Goal: Navigation & Orientation: Find specific page/section

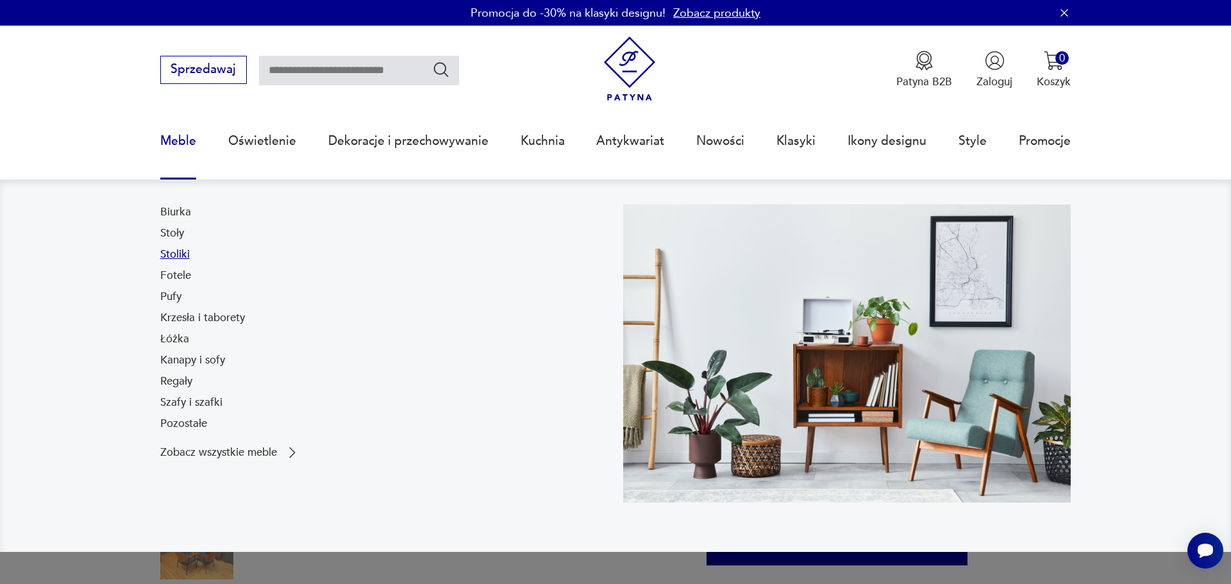
click at [162, 262] on link "Stoliki" at bounding box center [174, 254] width 29 height 15
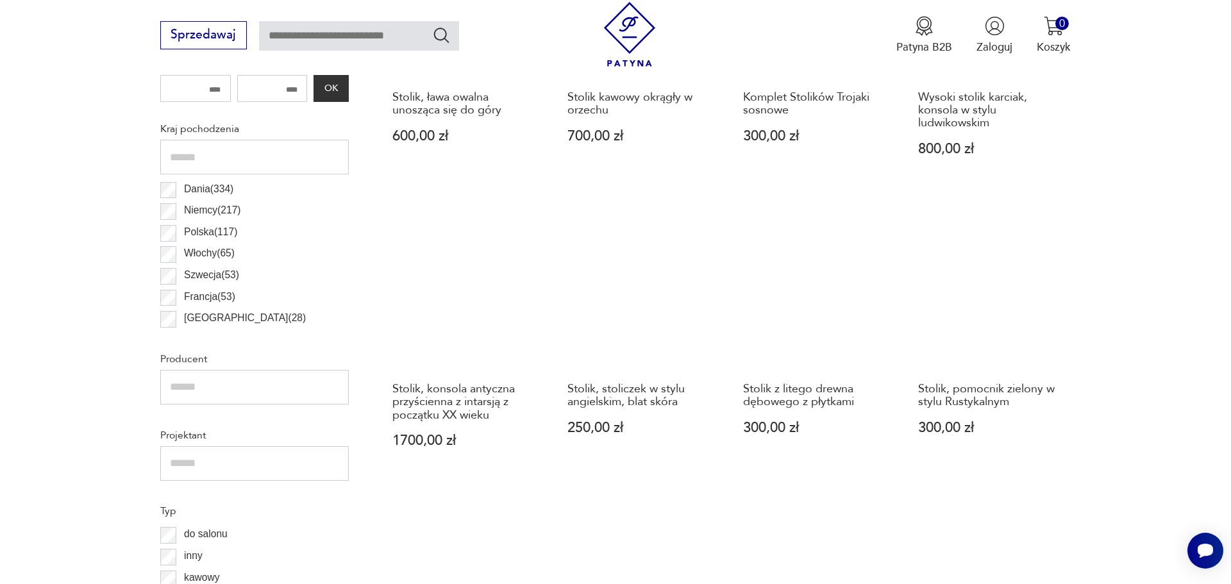
scroll to position [797, 0]
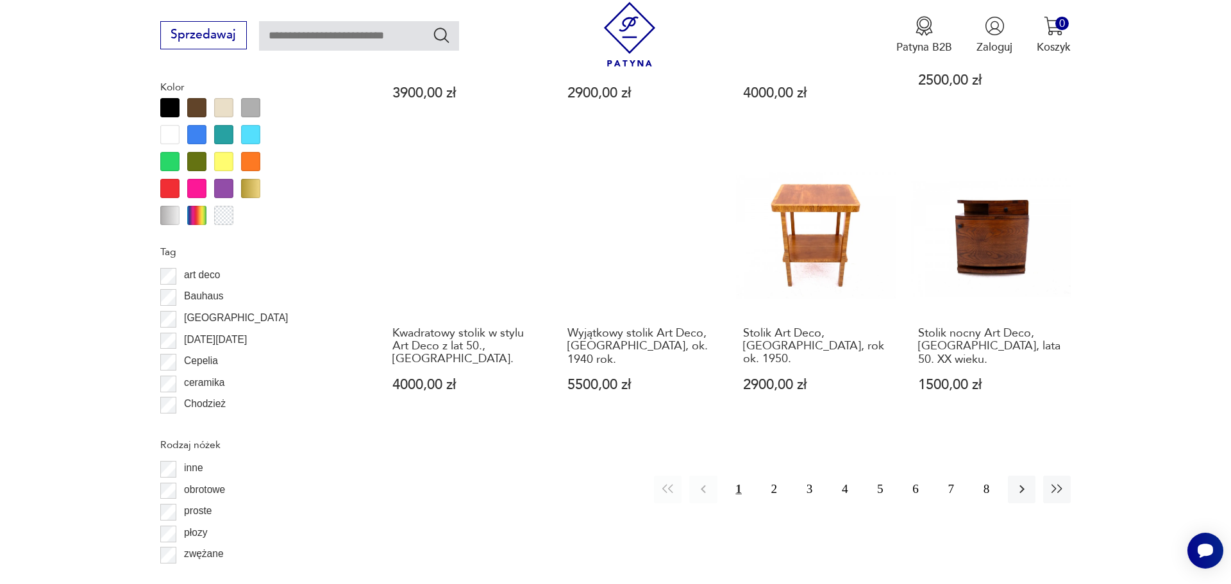
scroll to position [1449, 0]
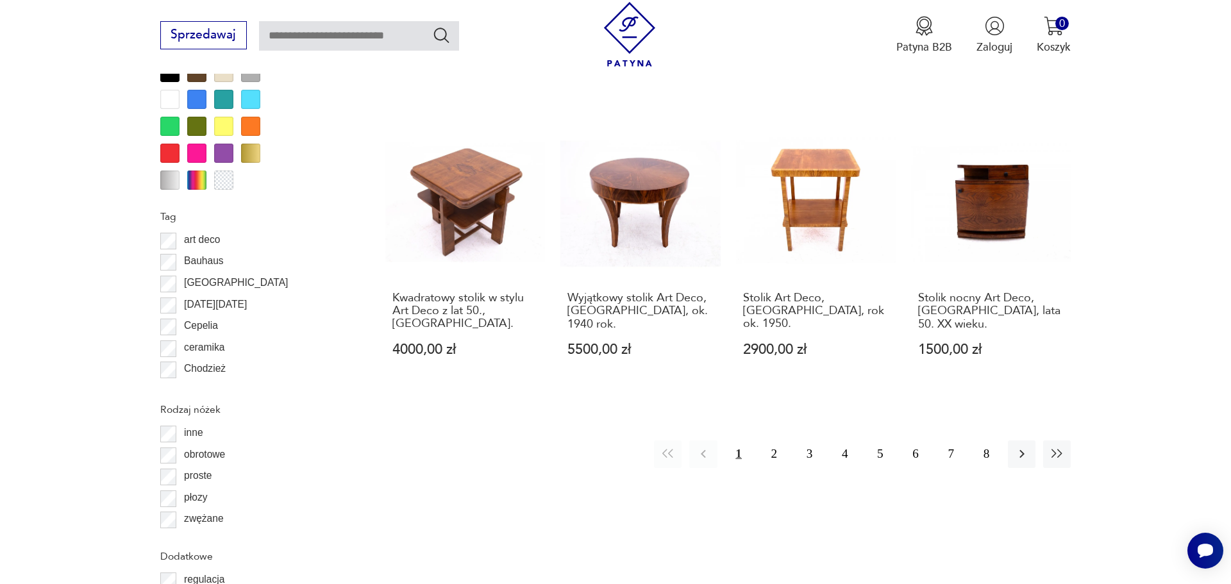
click at [187, 82] on div at bounding box center [196, 72] width 19 height 19
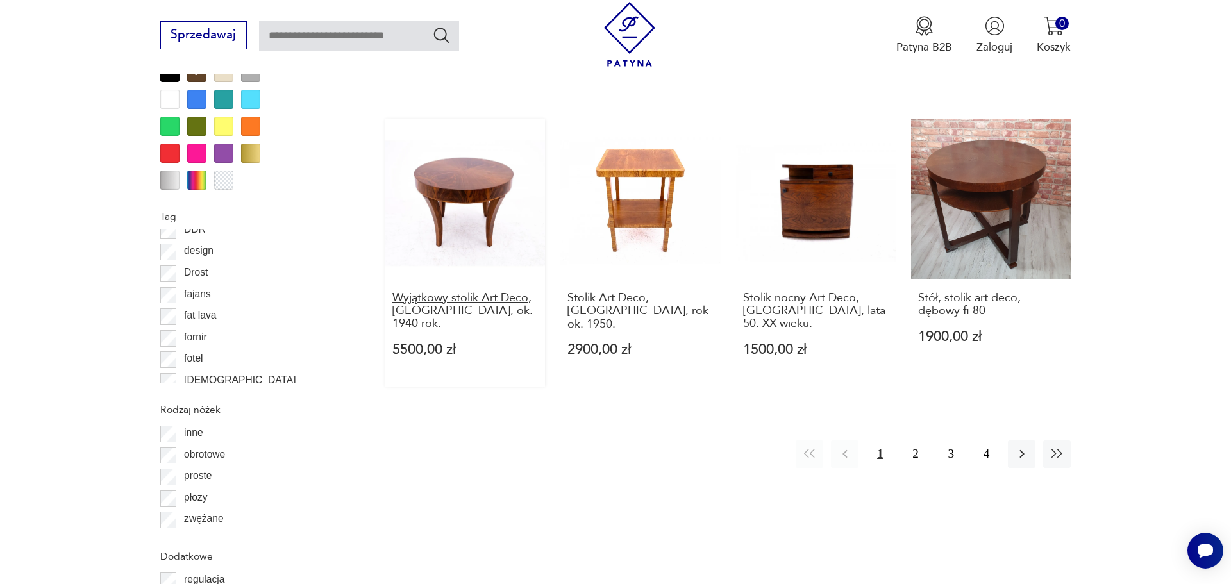
scroll to position [1659, 0]
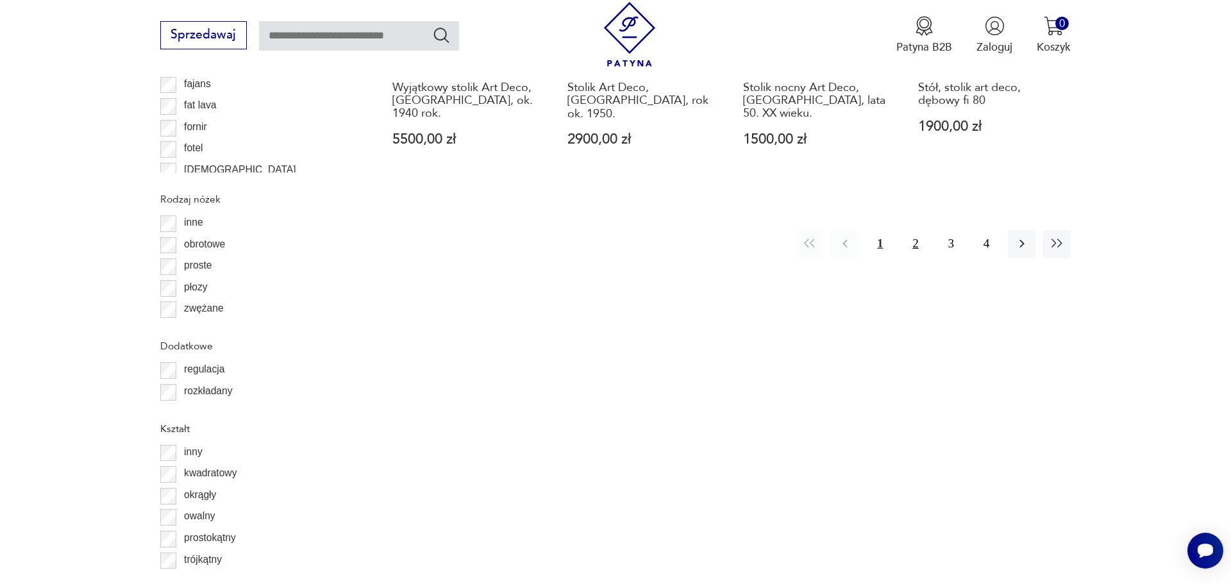
click at [917, 258] on button "2" at bounding box center [915, 244] width 28 height 28
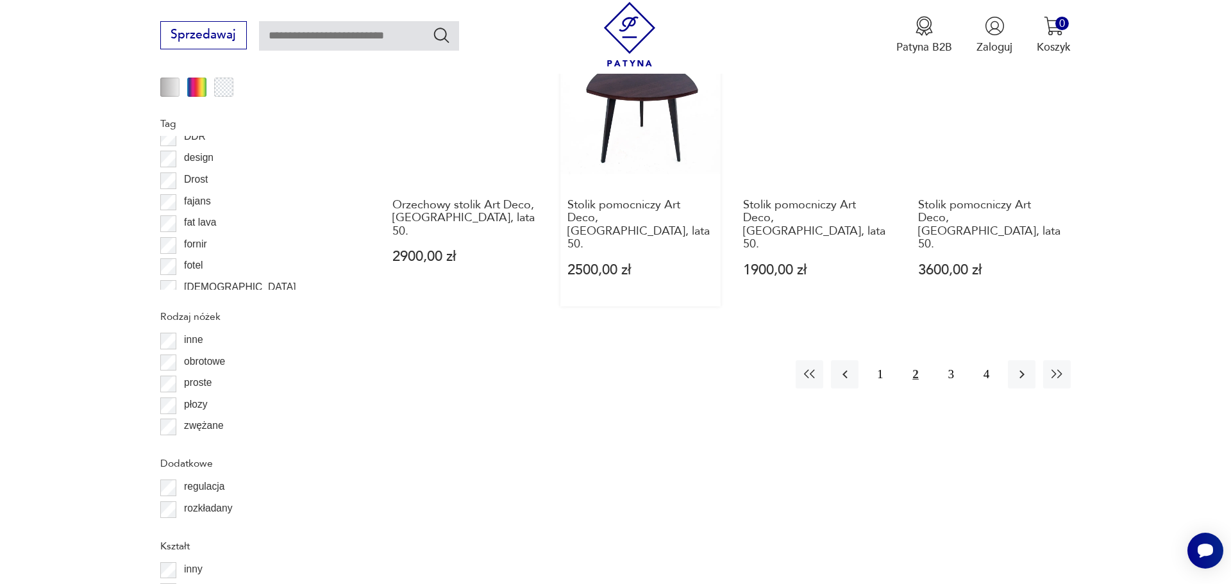
scroll to position [1659, 0]
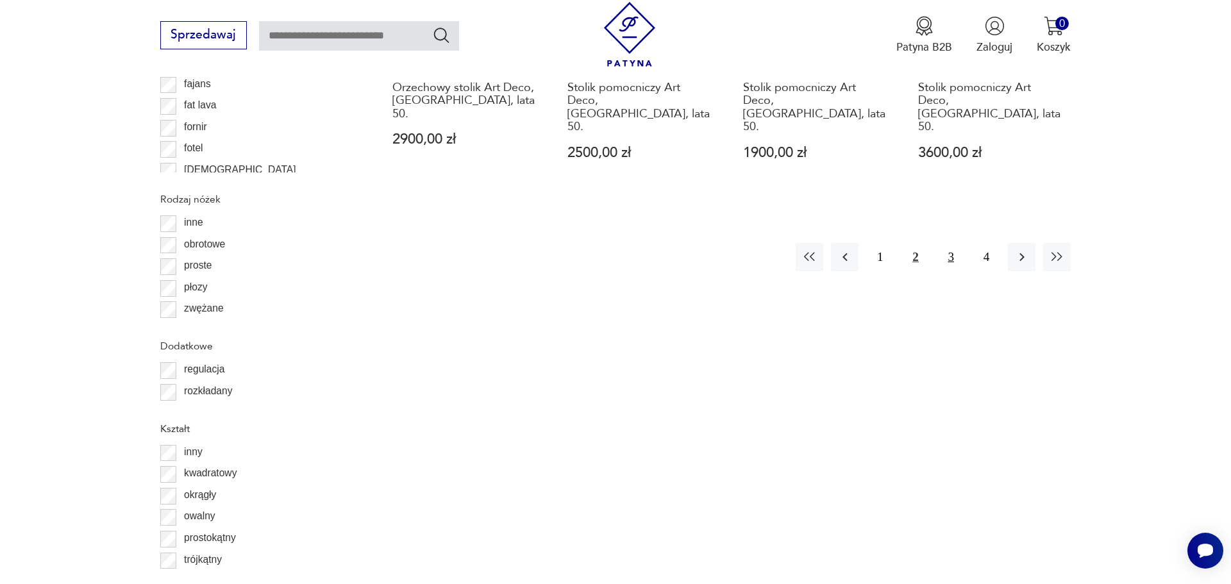
click at [957, 271] on button "3" at bounding box center [951, 257] width 28 height 28
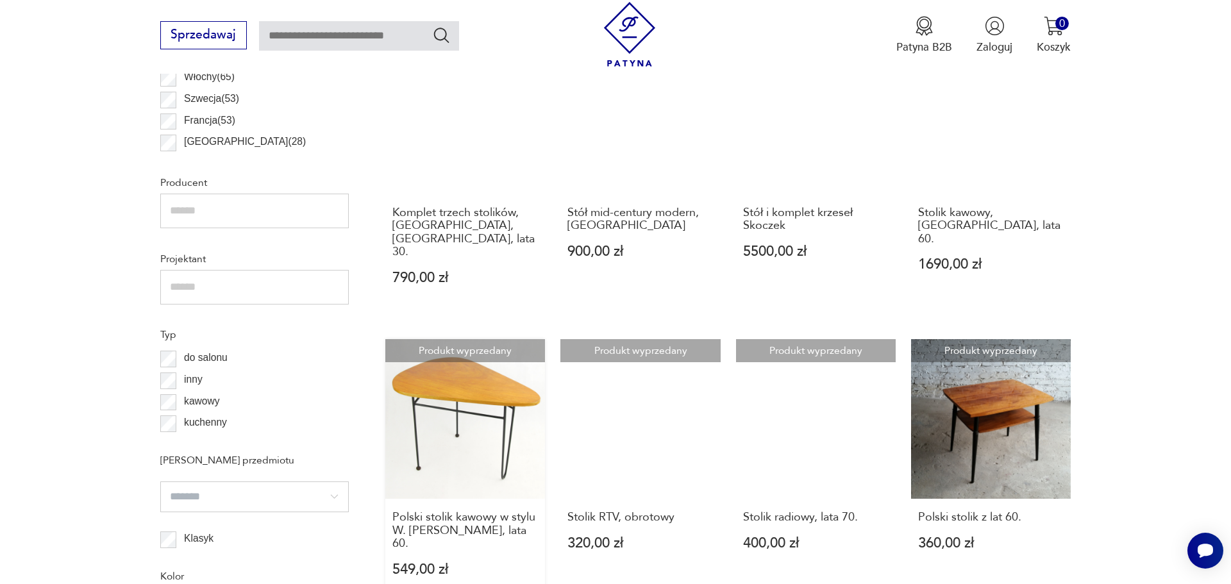
scroll to position [818, 0]
